Goal: Information Seeking & Learning: Learn about a topic

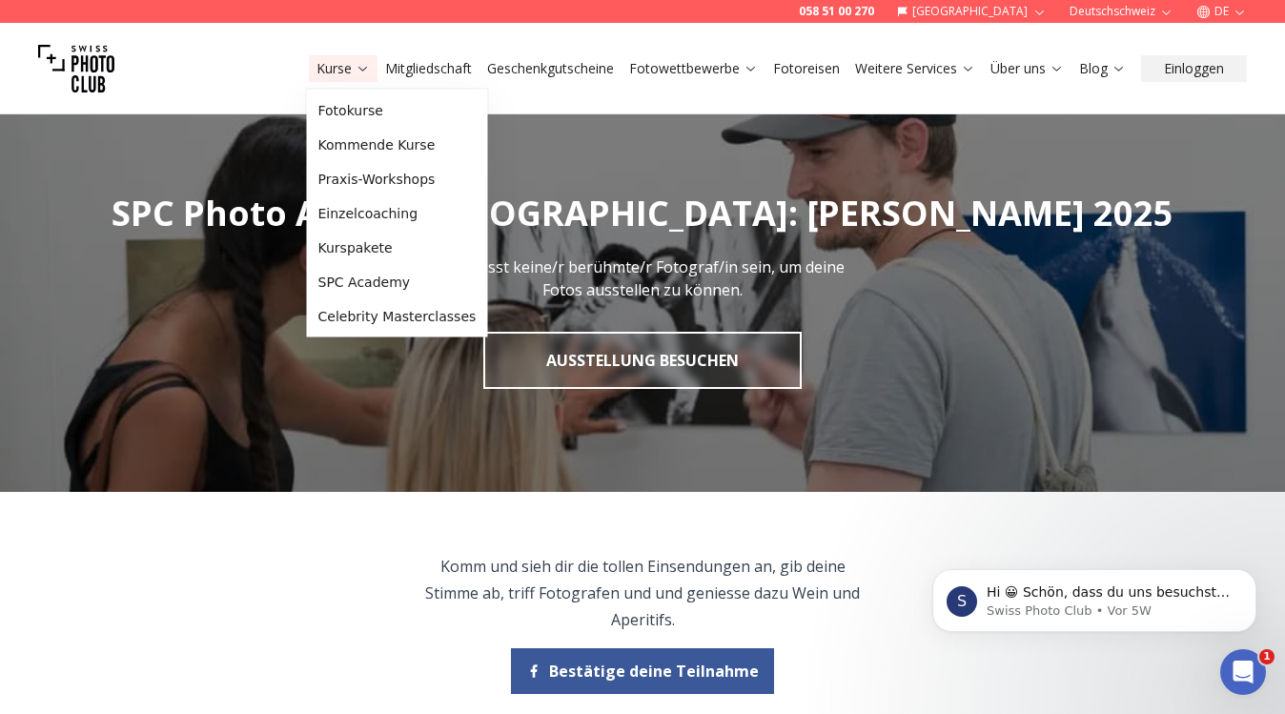
click at [350, 64] on link "Kurse" at bounding box center [342, 68] width 53 height 19
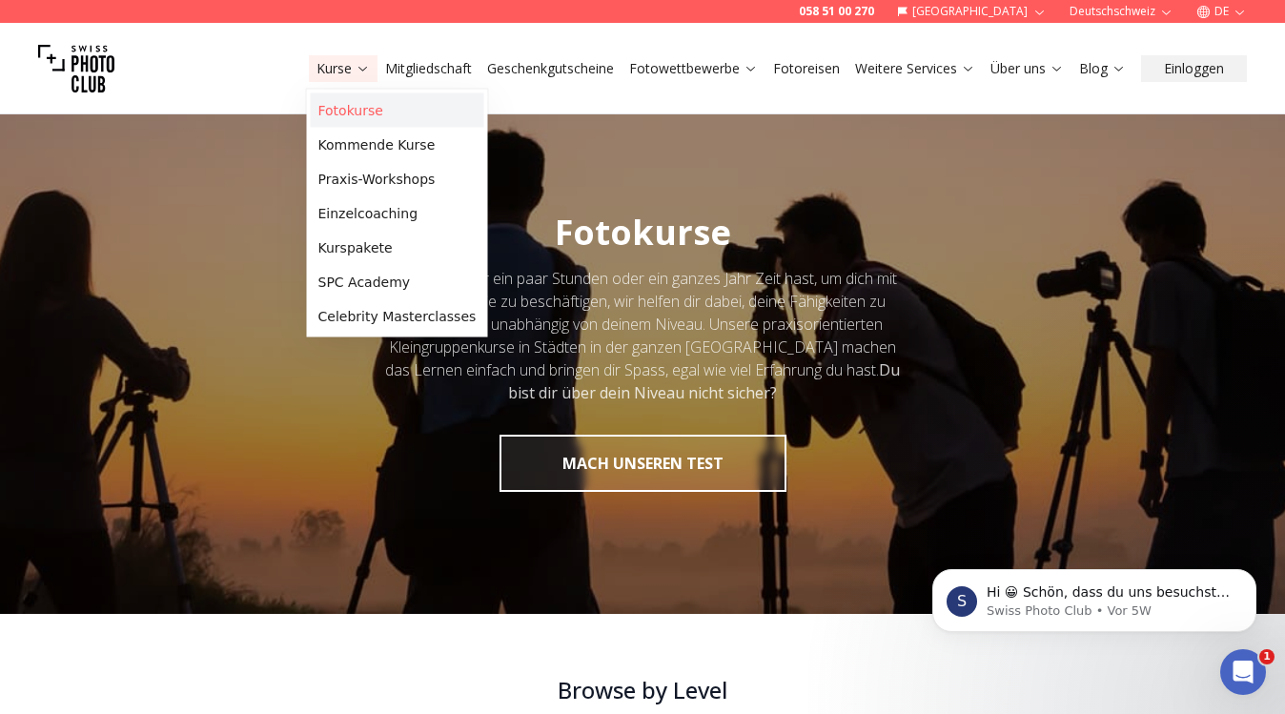
click at [356, 104] on link "Fotokurse" at bounding box center [397, 110] width 173 height 34
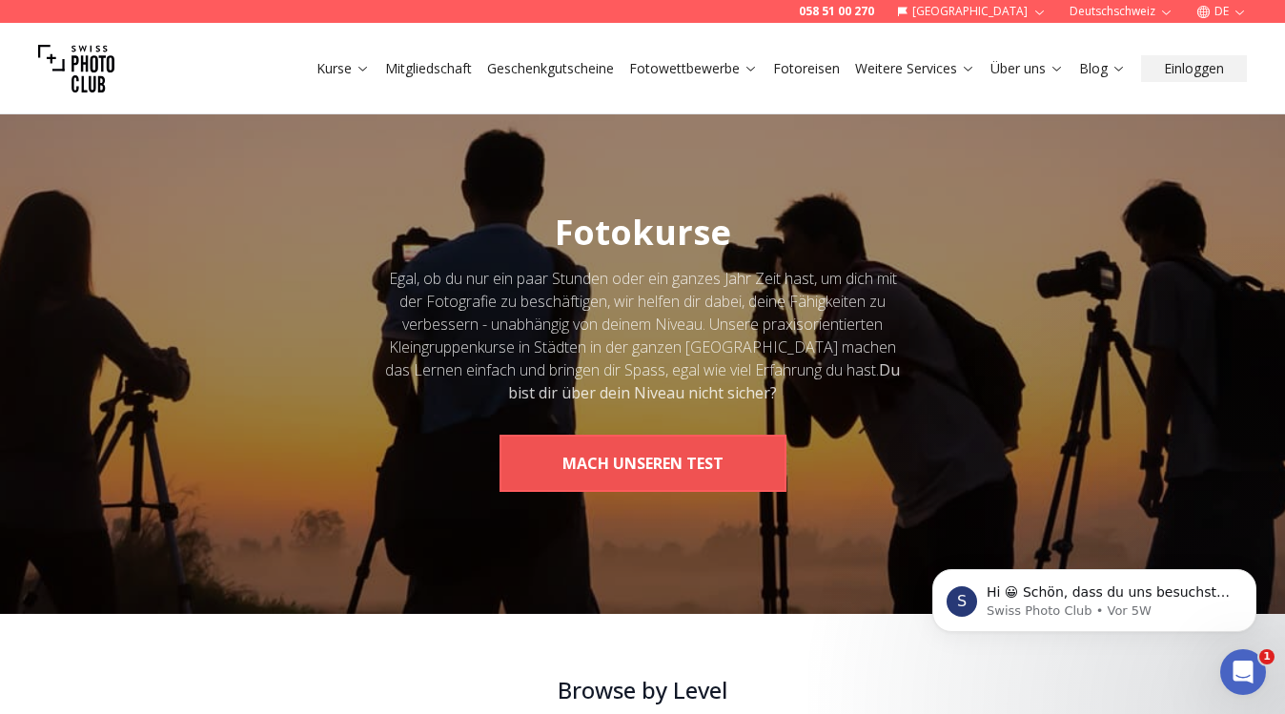
click at [577, 467] on button "MACH UNSEREN TEST" at bounding box center [643, 463] width 287 height 57
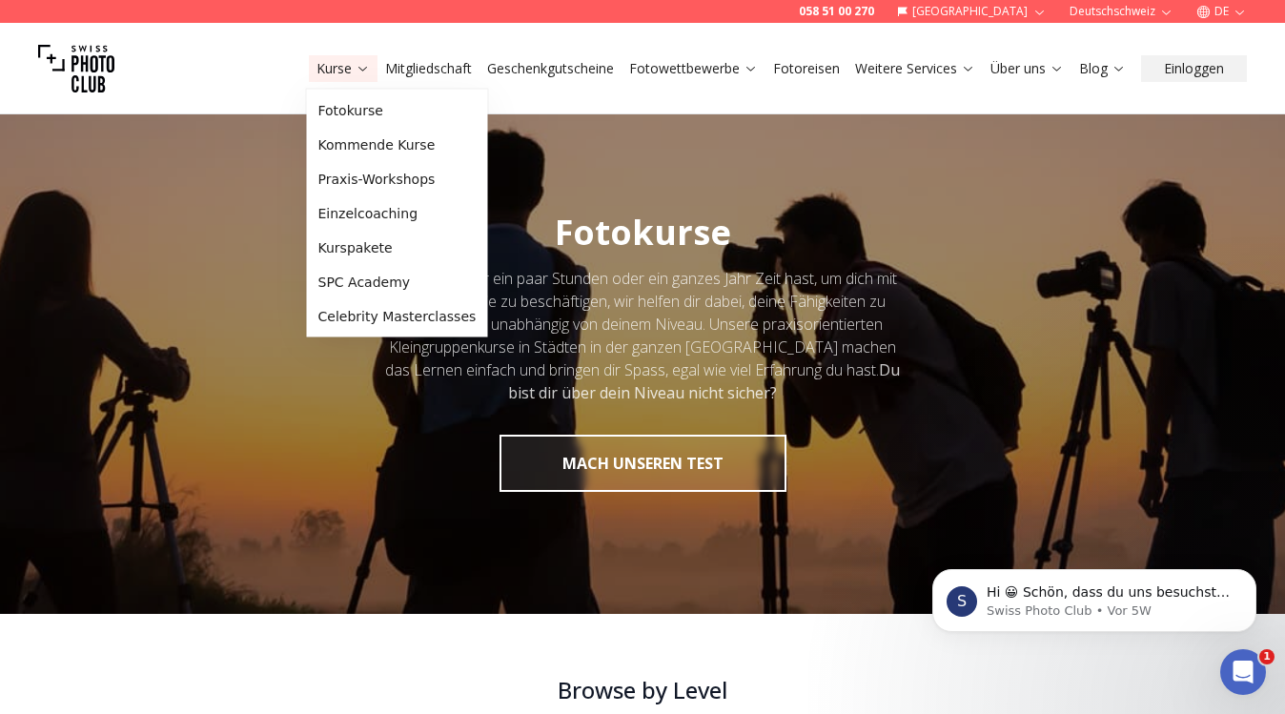
click at [348, 65] on link "Kurse" at bounding box center [342, 68] width 53 height 19
click at [337, 102] on link "Fotokurse" at bounding box center [397, 110] width 173 height 34
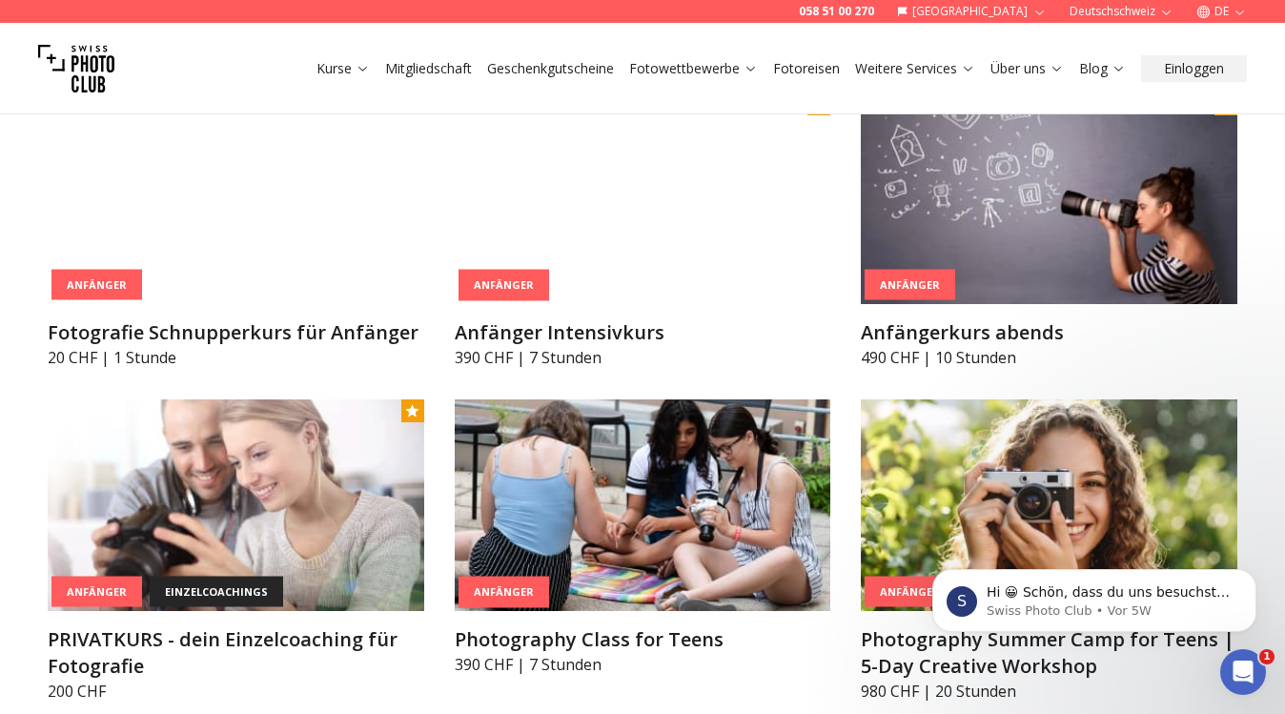
scroll to position [1049, 0]
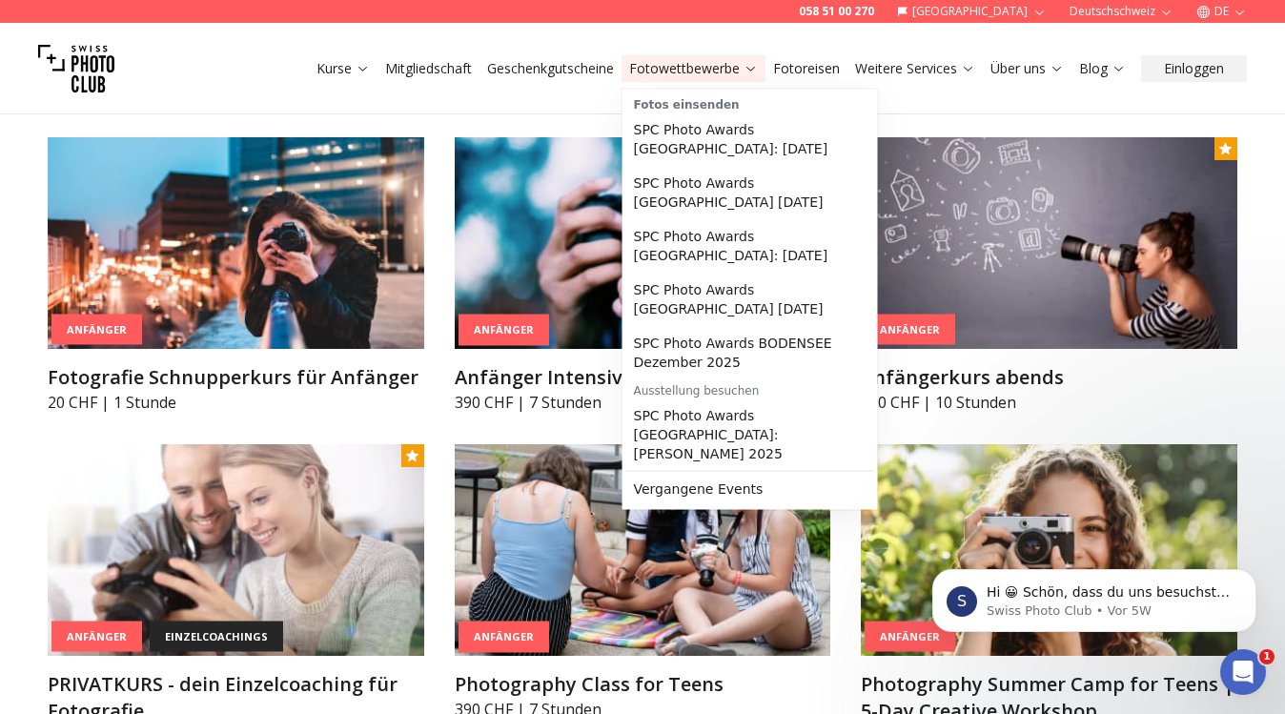
click at [741, 76] on link "Fotowettbewerbe" at bounding box center [693, 68] width 129 height 19
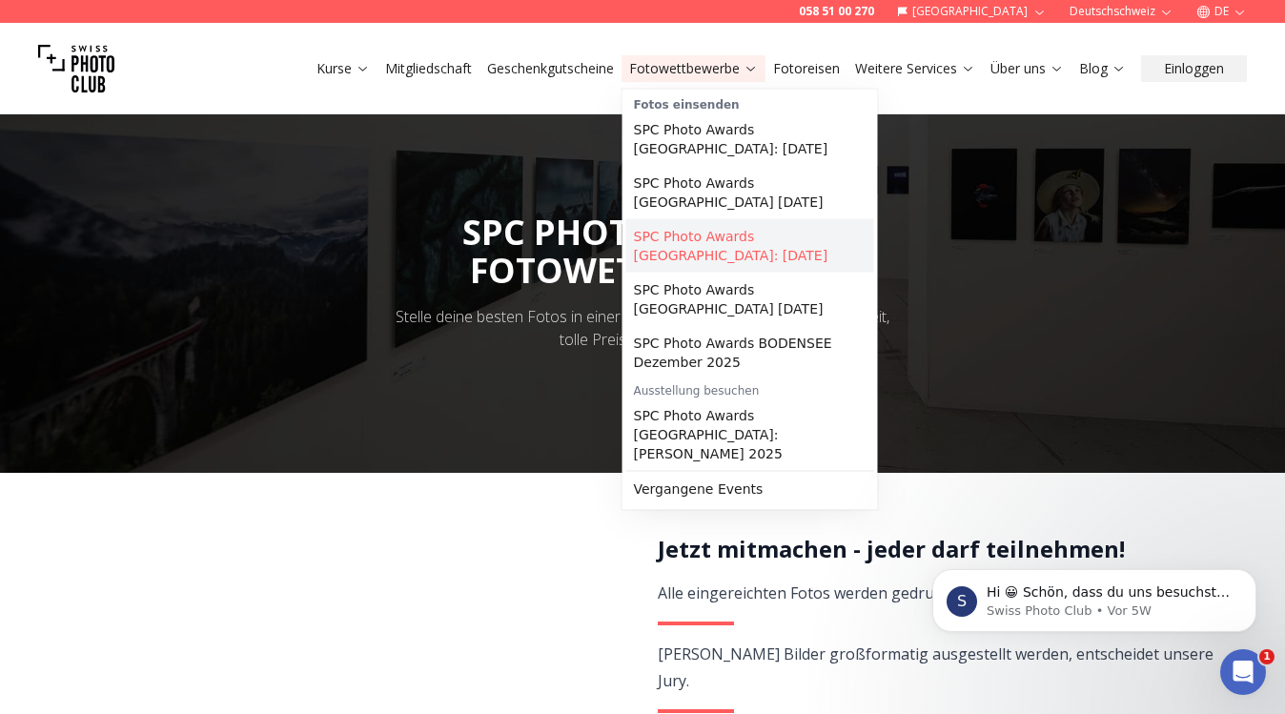
click at [720, 240] on link "SPC Photo Awards [GEOGRAPHIC_DATA]: [DATE]" at bounding box center [750, 245] width 248 height 53
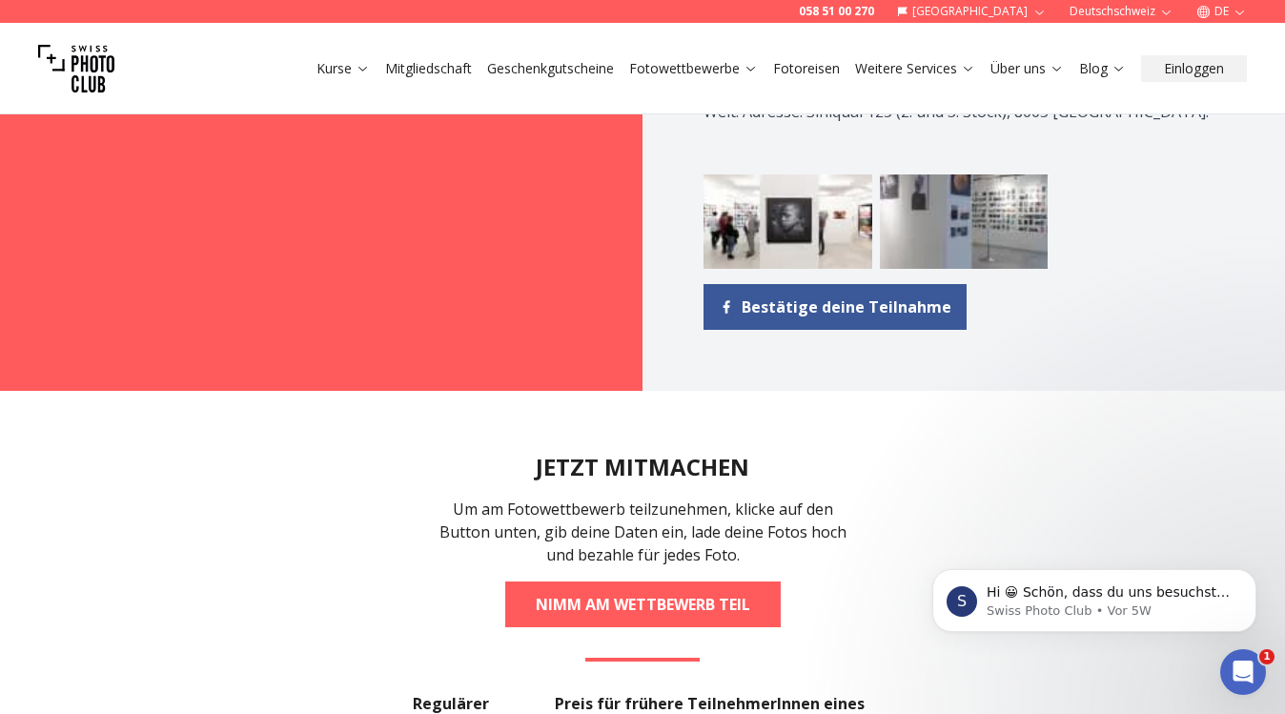
scroll to position [2284, 0]
